Goal: Task Accomplishment & Management: Use online tool/utility

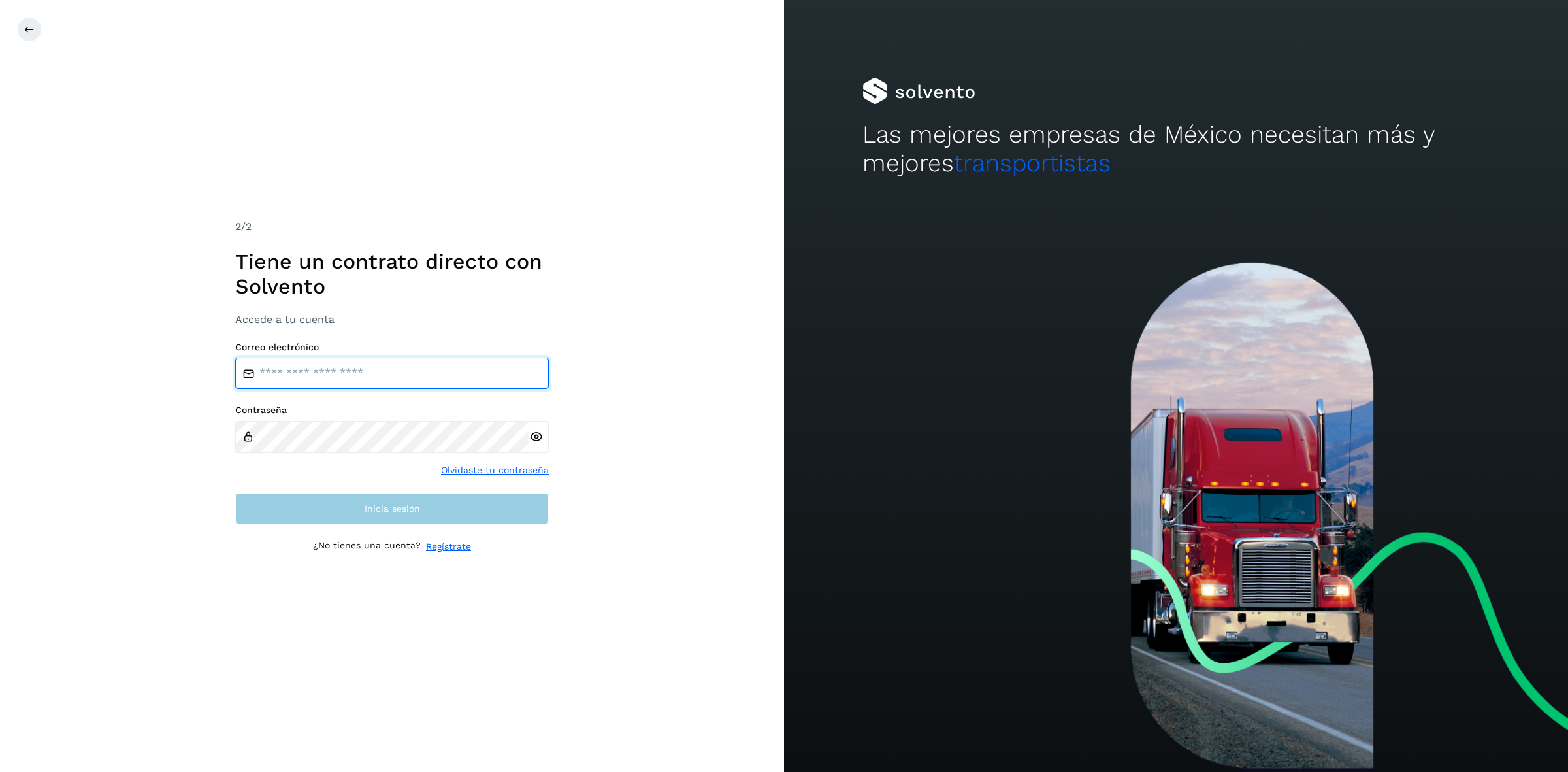
type input "**********"
click at [367, 507] on span "Inicia sesión" at bounding box center [392, 508] width 56 height 9
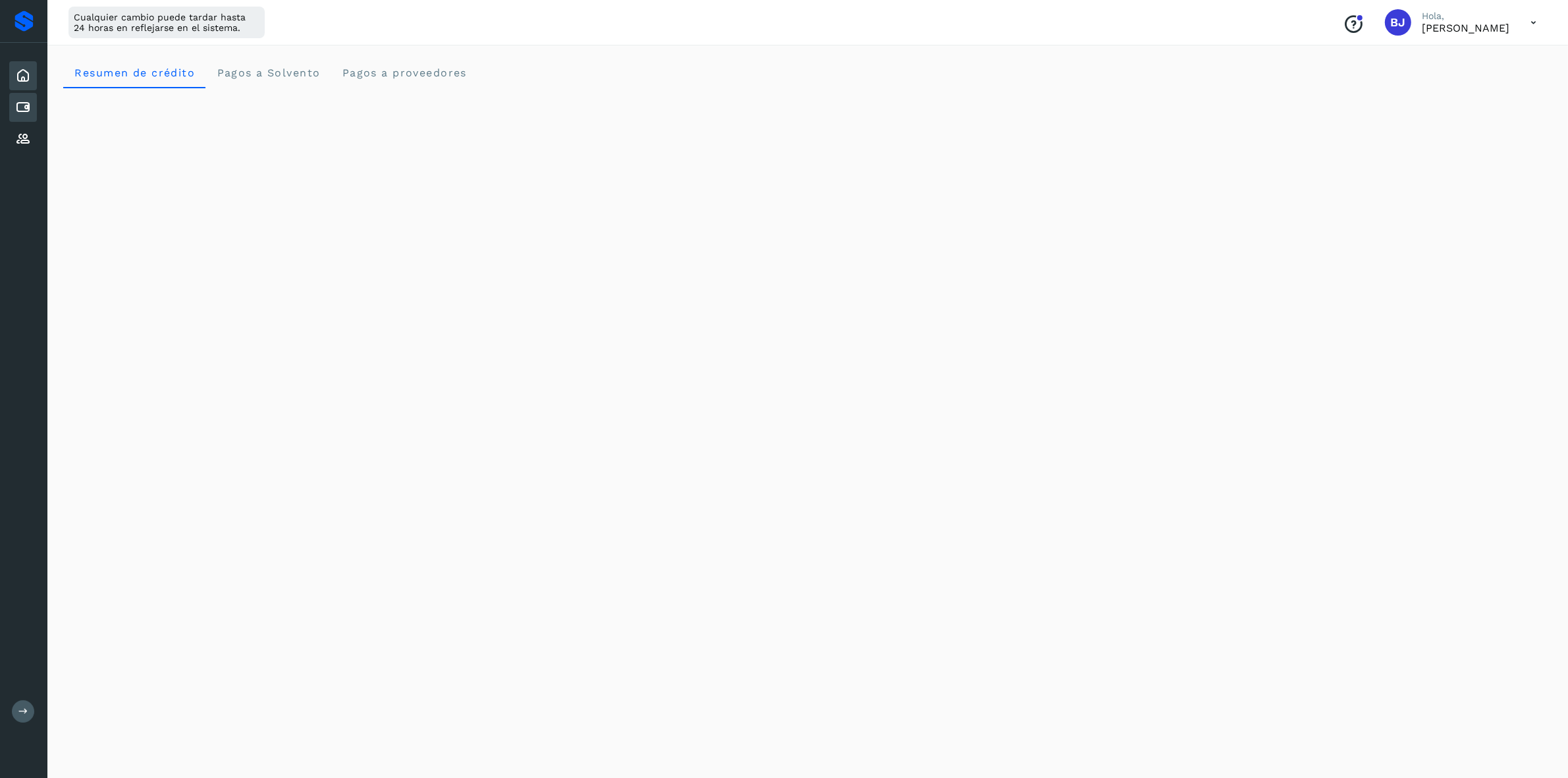
click at [21, 97] on div "Cuentas por pagar" at bounding box center [23, 107] width 28 height 29
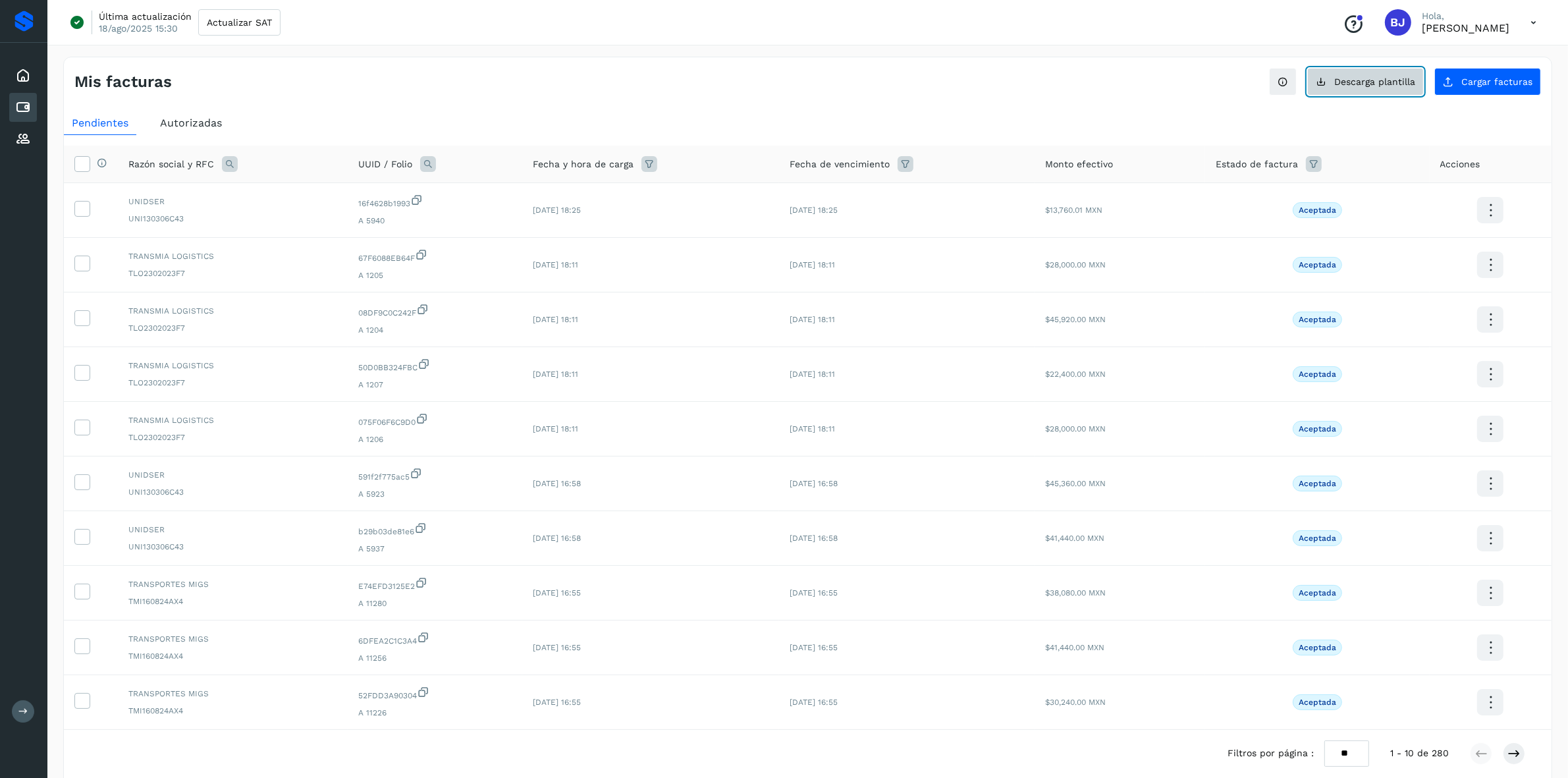
click at [1423, 77] on button "Descarga plantilla" at bounding box center [1365, 81] width 116 height 28
click at [1511, 107] on div "Pendientes Autorizadas Selecciona todas las facturas disponibles para autorizac…" at bounding box center [808, 465] width 1488 height 719
click at [1489, 84] on span "Cargar facturas" at bounding box center [1497, 81] width 71 height 9
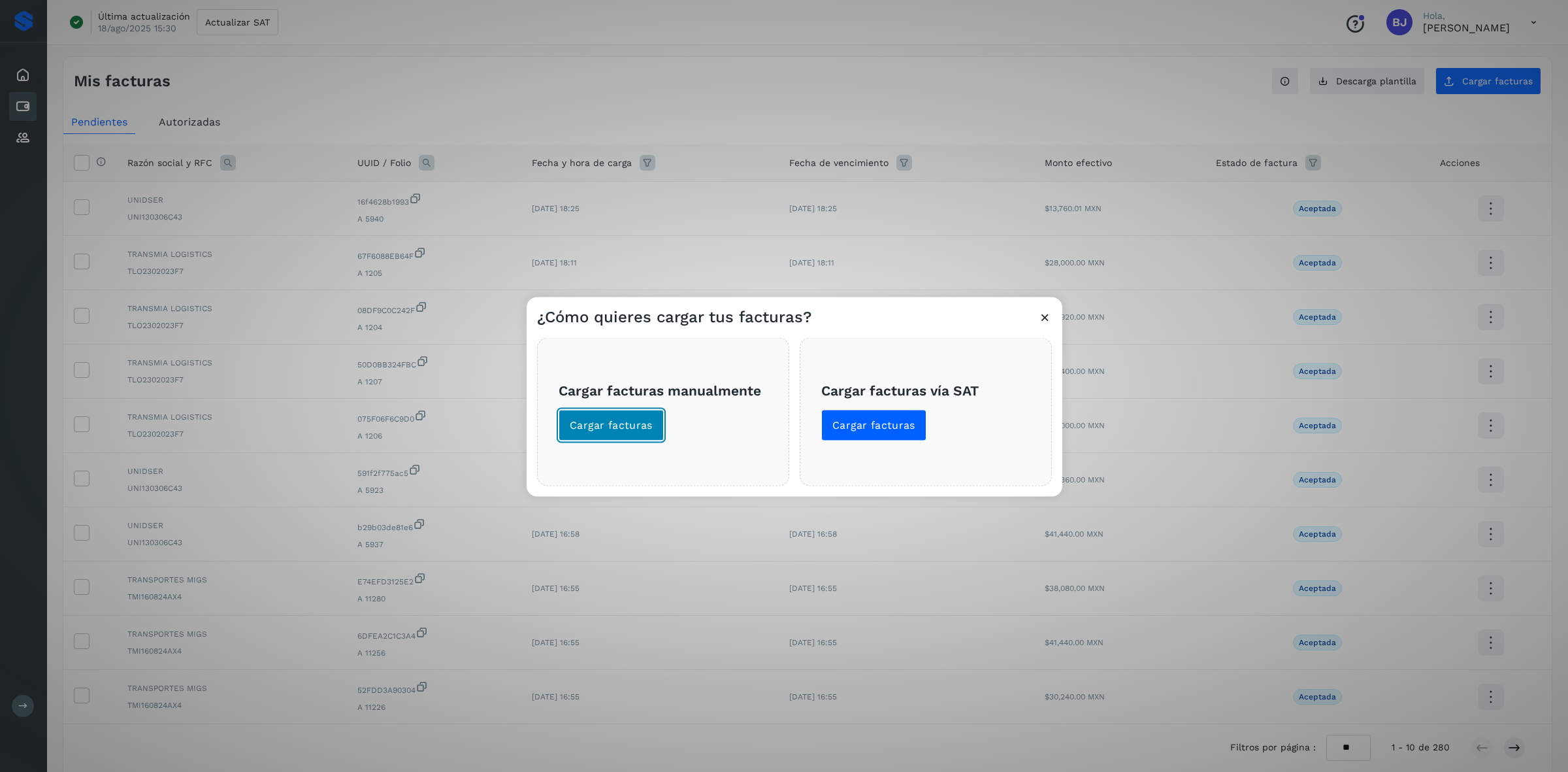
click at [651, 410] on button "Cargar facturas" at bounding box center [611, 425] width 105 height 31
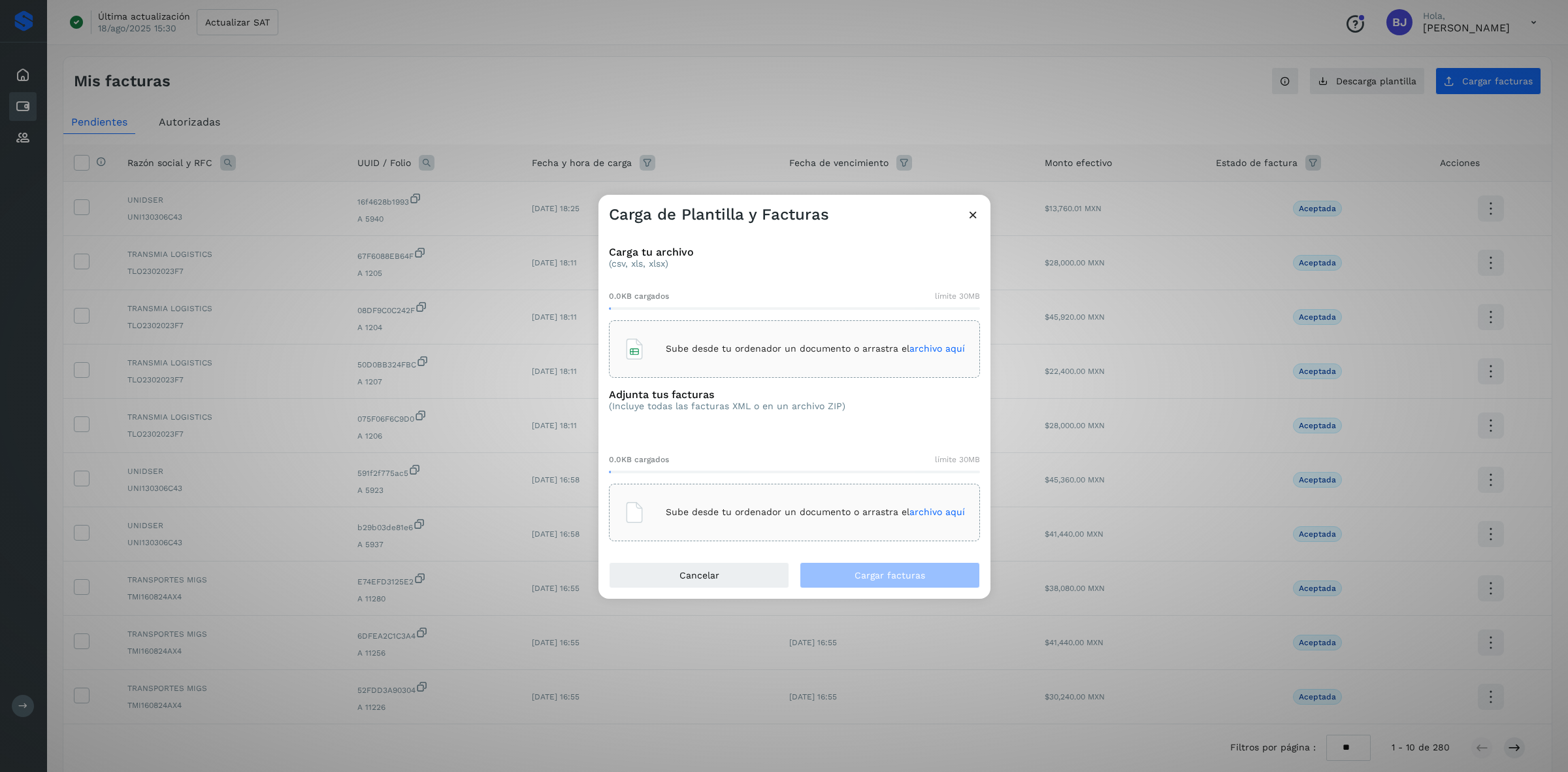
click at [668, 360] on div "Sube desde tu ordenador un documento o arrastra el archivo aquí" at bounding box center [794, 348] width 341 height 35
click at [713, 502] on div "Sube desde tu ordenador un documento o arrastra el archivo aquí" at bounding box center [794, 511] width 341 height 35
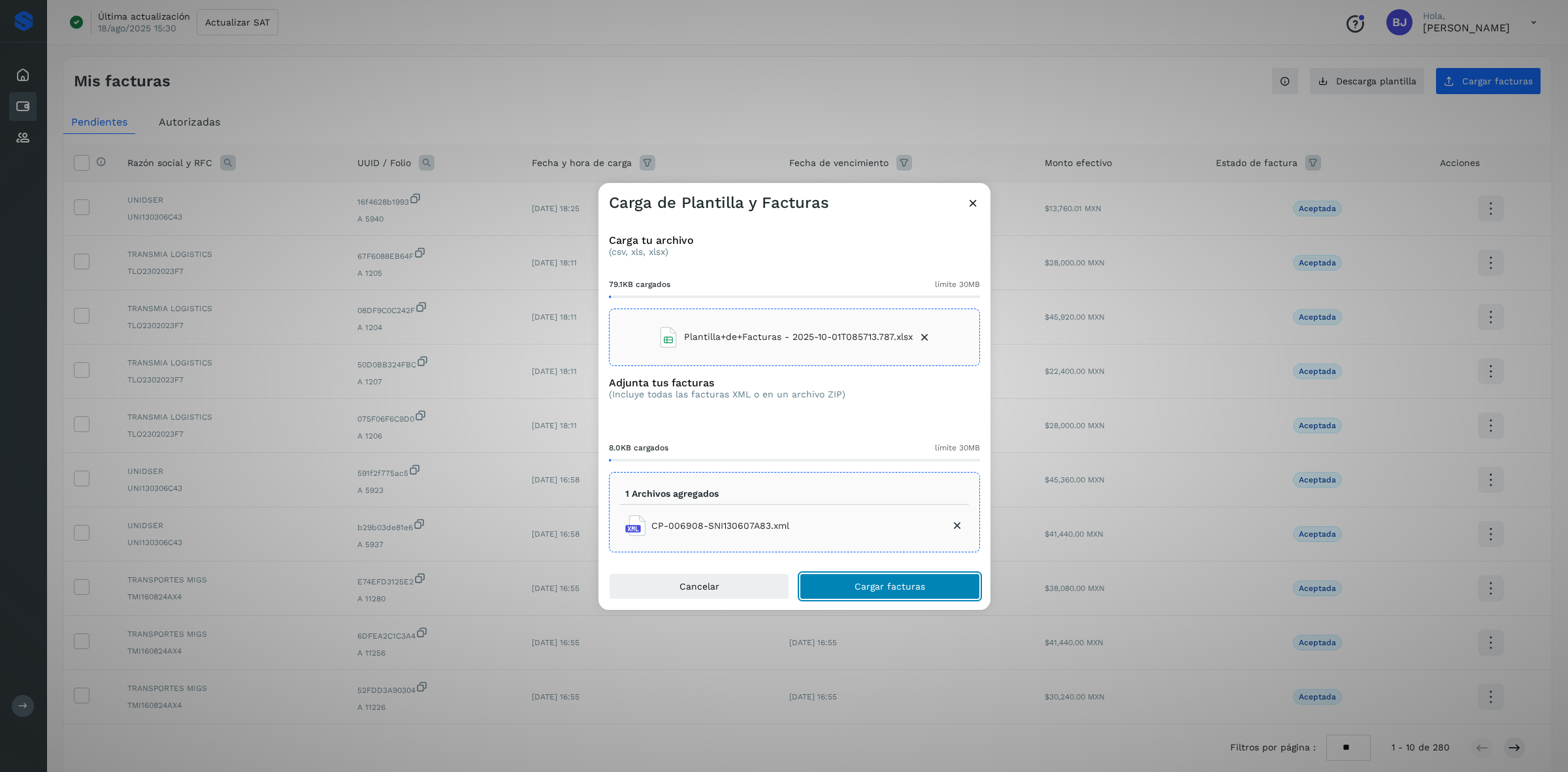
click at [832, 576] on button "Cargar facturas" at bounding box center [889, 586] width 180 height 26
